Goal: Task Accomplishment & Management: Complete application form

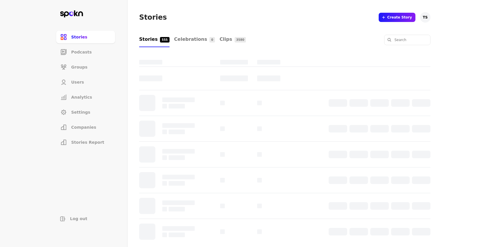
click at [86, 80] on li "Users" at bounding box center [85, 82] width 59 height 13
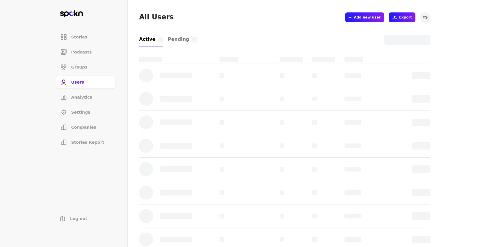
click at [362, 19] on span "Add new user" at bounding box center [367, 17] width 27 height 5
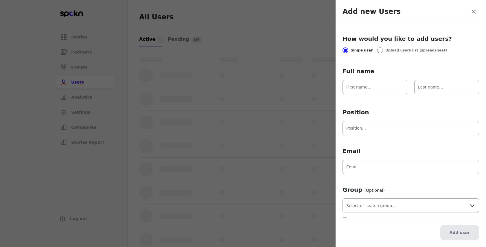
scroll to position [10, 0]
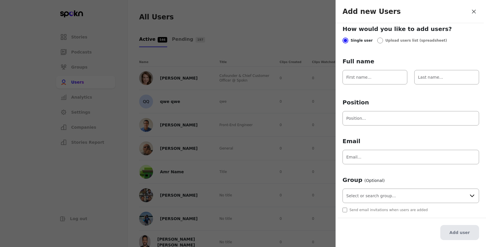
click at [220, 174] on div at bounding box center [243, 123] width 486 height 247
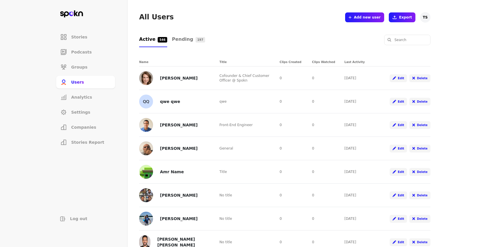
click at [94, 123] on li "Companies" at bounding box center [85, 127] width 59 height 13
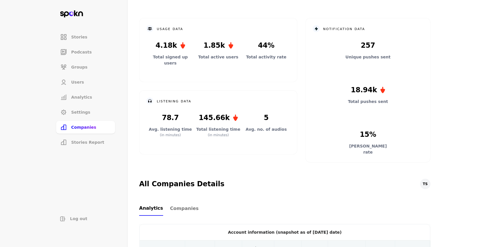
scroll to position [29, 0]
click at [203, 203] on div "Analytics Companies" at bounding box center [284, 208] width 291 height 14
click at [189, 209] on span "Companies" at bounding box center [184, 208] width 29 height 7
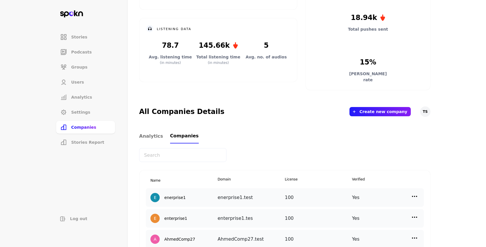
scroll to position [102, 0]
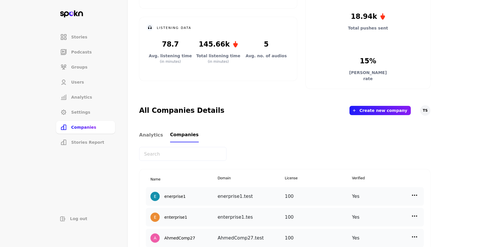
click at [181, 159] on input "text" at bounding box center [182, 154] width 87 height 14
type input "cover"
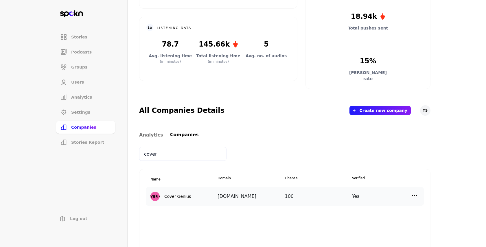
click at [413, 197] on img at bounding box center [414, 195] width 7 height 7
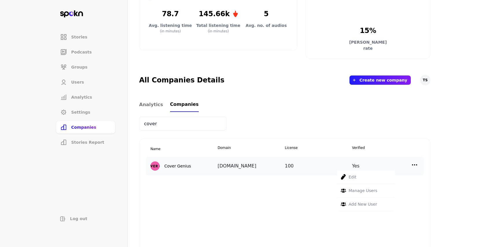
scroll to position [138, 0]
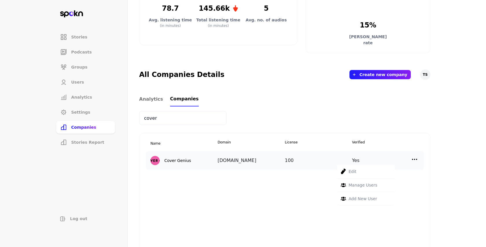
click at [371, 196] on p "Add New User" at bounding box center [363, 199] width 28 height 6
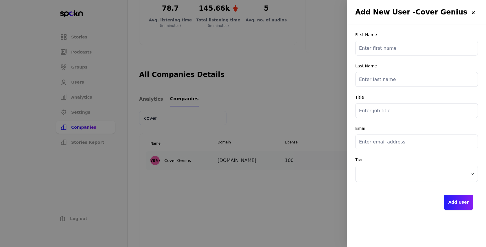
click at [387, 43] on input "text" at bounding box center [416, 48] width 123 height 15
click at [377, 136] on input "email" at bounding box center [416, 142] width 123 height 15
paste input "[PERSON_NAME][EMAIL_ADDRESS][DOMAIN_NAME]"
type input "[PERSON_NAME][EMAIL_ADDRESS][DOMAIN_NAME]"
click at [384, 48] on input "text" at bounding box center [416, 48] width 123 height 15
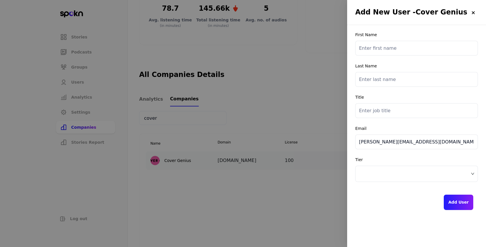
paste input "[PERSON_NAME]"
type input "[PERSON_NAME]"
click at [397, 81] on input "text" at bounding box center [416, 79] width 123 height 15
paste input "[PERSON_NAME]"
type input "[PERSON_NAME]"
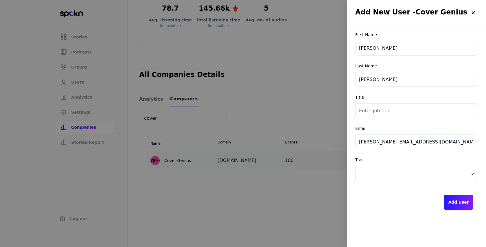
click at [394, 117] on input "text" at bounding box center [416, 110] width 123 height 15
click at [417, 172] on span at bounding box center [416, 174] width 115 height 9
click at [407, 177] on span at bounding box center [416, 174] width 115 height 9
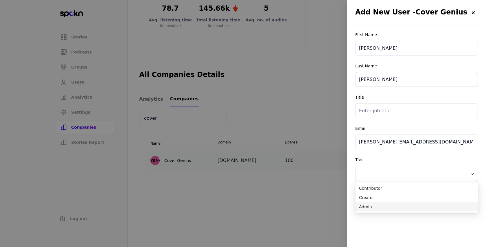
click at [403, 208] on span "Admin" at bounding box center [417, 207] width 116 height 6
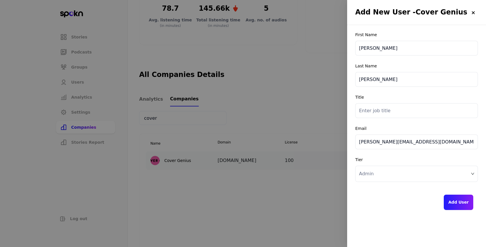
click at [452, 201] on button "Add User" at bounding box center [459, 202] width 30 height 15
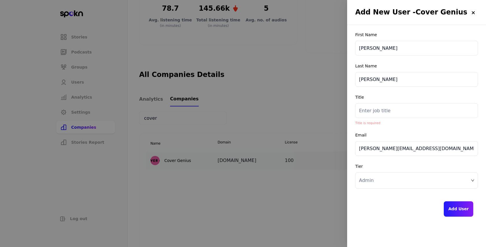
click at [400, 108] on input "text" at bounding box center [416, 110] width 123 height 15
type input "."
click at [457, 206] on button "Add User" at bounding box center [459, 208] width 30 height 15
click at [392, 111] on input "." at bounding box center [416, 110] width 123 height 15
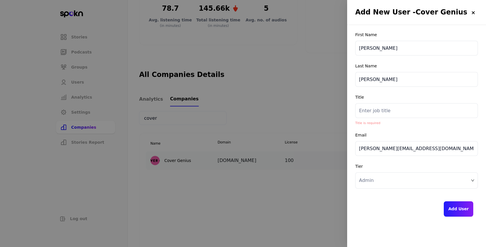
click at [196, 125] on div at bounding box center [243, 123] width 486 height 247
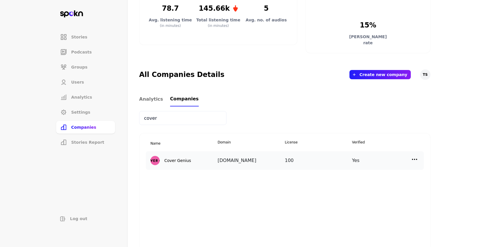
click at [409, 159] on div "Yes" at bounding box center [385, 160] width 67 height 9
click at [414, 159] on img at bounding box center [414, 159] width 7 height 7
click at [387, 200] on div "Add New User" at bounding box center [366, 199] width 58 height 14
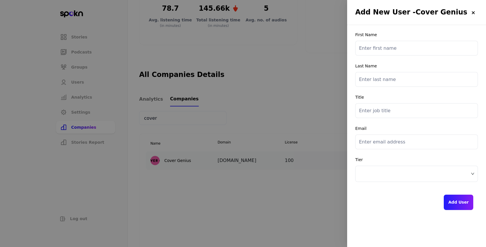
click at [404, 38] on div "First Name" at bounding box center [416, 43] width 123 height 23
click at [404, 41] on input "text" at bounding box center [416, 48] width 123 height 15
click at [389, 135] on input "email" at bounding box center [416, 142] width 123 height 15
paste input "[PERSON_NAME][EMAIL_ADDRESS][DOMAIN_NAME]"
click at [384, 146] on input "[PERSON_NAME][EMAIL_ADDRESS][DOMAIN_NAME]" at bounding box center [416, 142] width 123 height 15
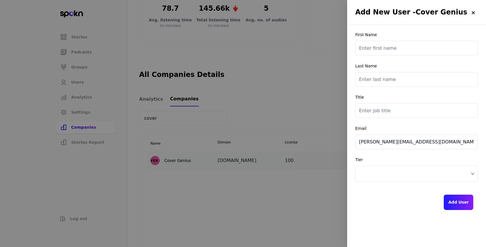
paste input "[PERSON_NAME].c"
type input "[PERSON_NAME][EMAIL_ADDRESS][DOMAIN_NAME]"
click at [402, 44] on input "text" at bounding box center [416, 48] width 123 height 15
paste input "[PERSON_NAME]"
type input "[PERSON_NAME]"
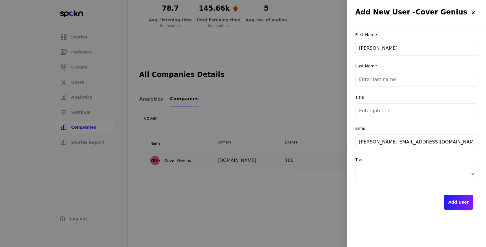
click at [408, 80] on input "text" at bounding box center [416, 79] width 123 height 15
paste input "[PERSON_NAME]"
type input "[PERSON_NAME]"
click at [388, 104] on input "text" at bounding box center [416, 110] width 123 height 15
click at [438, 178] on span at bounding box center [416, 174] width 115 height 9
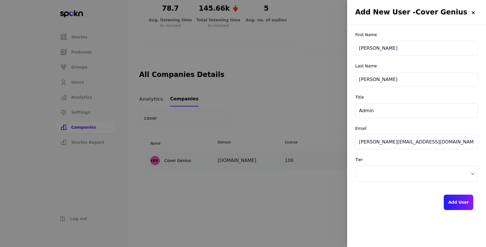
type input "Admin"
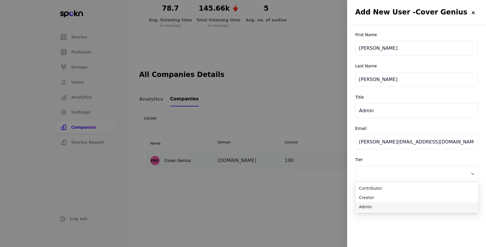
click at [423, 207] on span "Admin" at bounding box center [417, 207] width 116 height 6
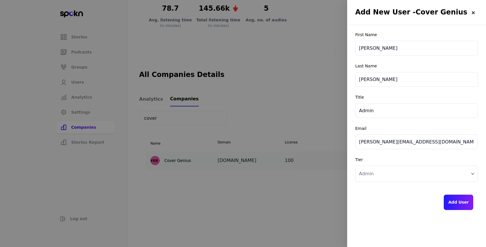
click at [459, 207] on button "Add User" at bounding box center [459, 202] width 30 height 15
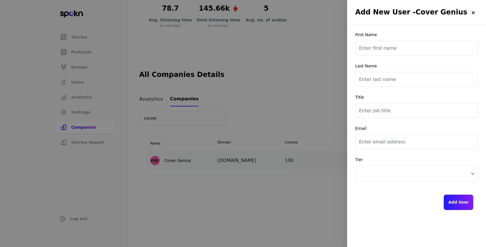
click at [268, 87] on div at bounding box center [243, 123] width 486 height 247
